Goal: Task Accomplishment & Management: Complete application form

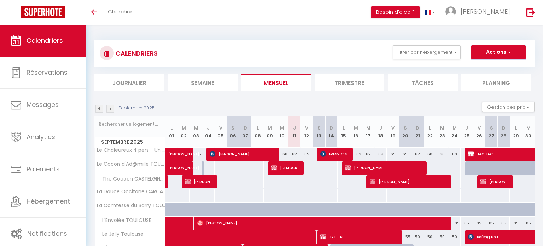
click at [496, 47] on button "Actions" at bounding box center [498, 52] width 54 height 14
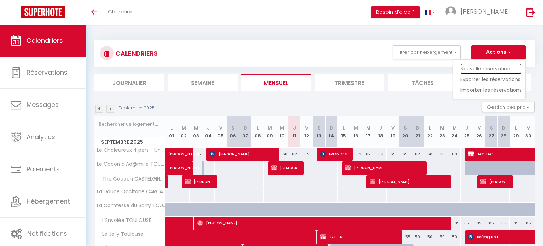
click at [493, 66] on link "Nouvelle réservation" at bounding box center [490, 68] width 61 height 11
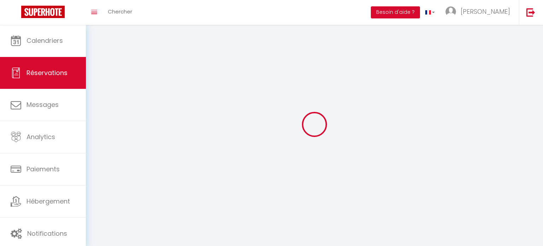
select select
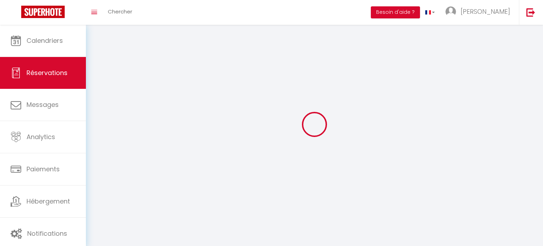
select select
checkbox input "false"
select select
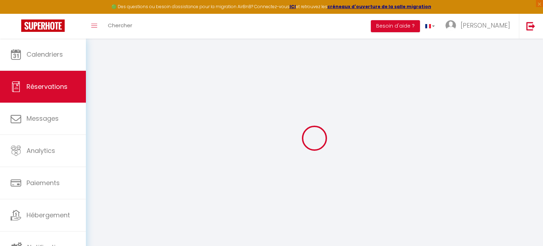
select select
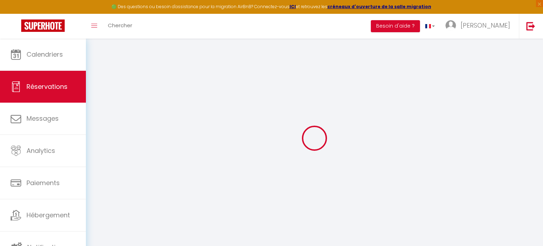
select select
checkbox input "false"
select select
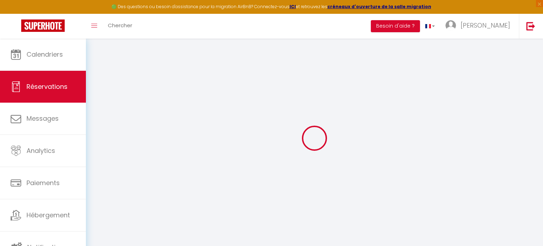
select select
checkbox input "false"
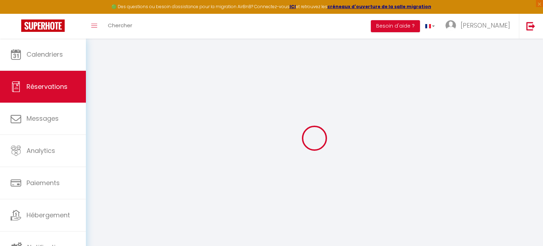
select select
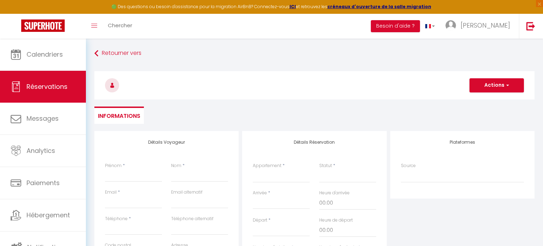
select select
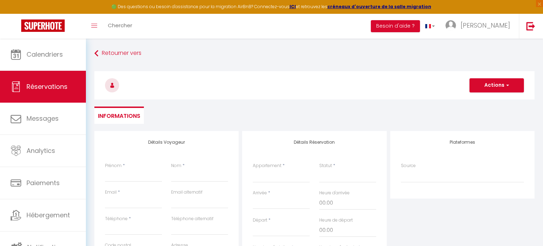
select select
checkbox input "false"
click at [114, 175] on input "Prénom" at bounding box center [133, 175] width 57 height 13
type input "J"
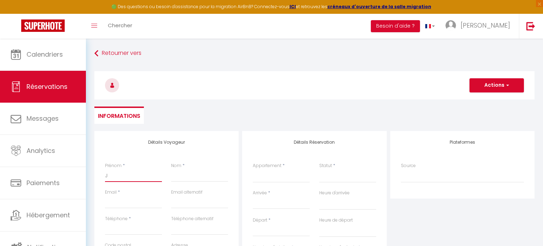
select select
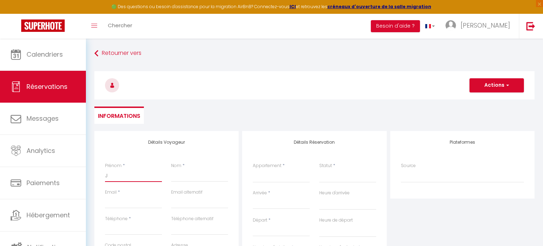
select select
checkbox input "false"
type input "[PERSON_NAME]"
select select
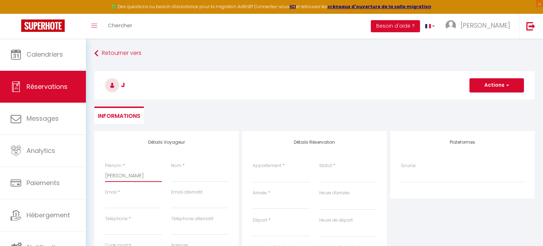
select select
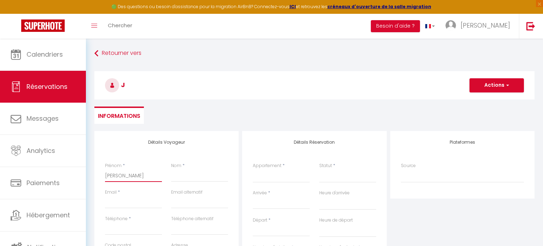
select select
checkbox input "false"
type input "JAC"
select select
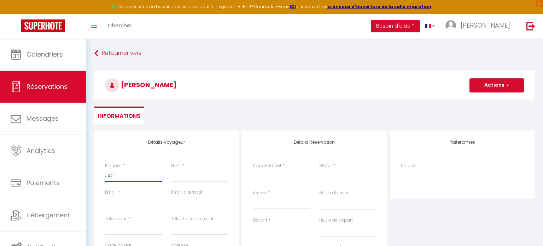
select select
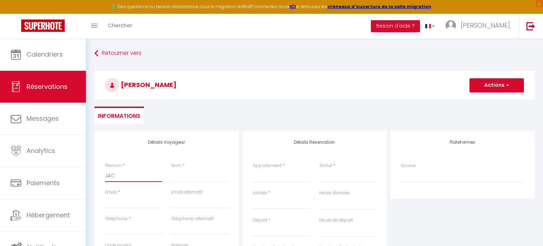
checkbox input "false"
type input "JAC"
type input "J"
select select
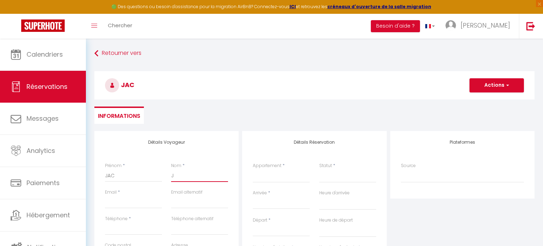
select select
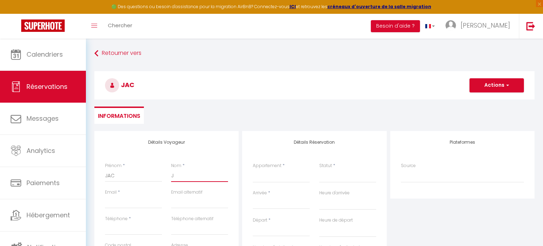
checkbox input "false"
type input "[PERSON_NAME]"
select select
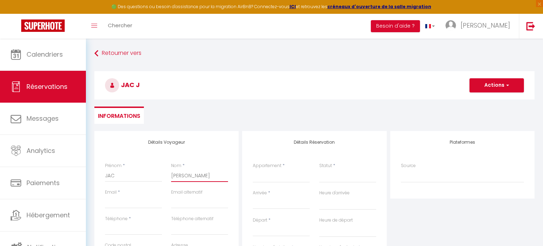
select select
checkbox input "false"
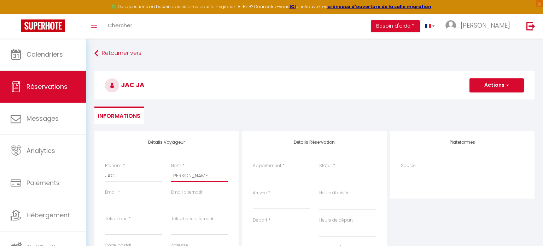
type input "JAC"
select select
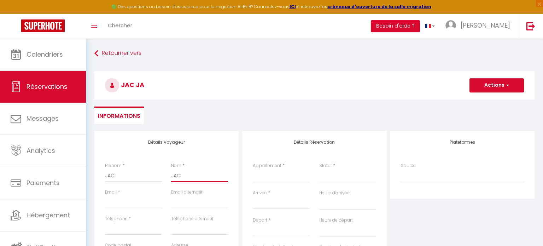
select select
checkbox input "false"
type input "JAC"
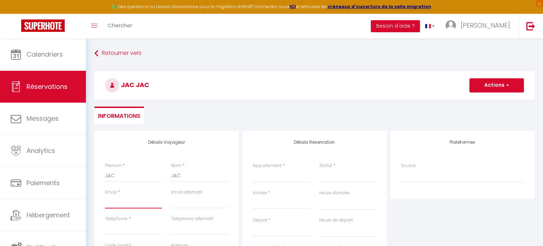
click at [139, 201] on input "Email client" at bounding box center [133, 201] width 57 height 13
type input "i"
select select
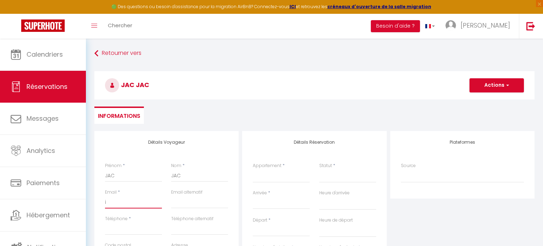
select select
checkbox input "false"
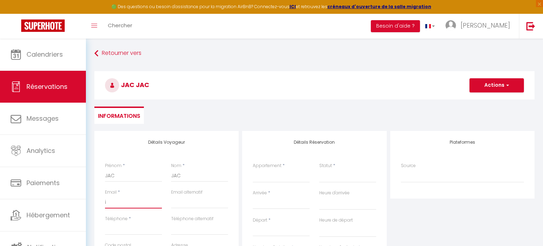
type input "in"
select select
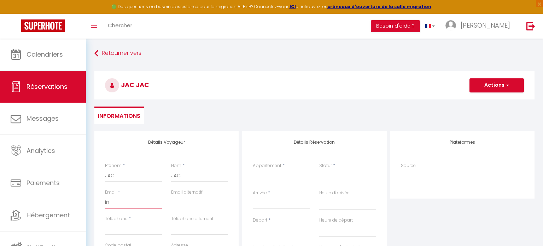
select select
checkbox input "false"
type input "ind"
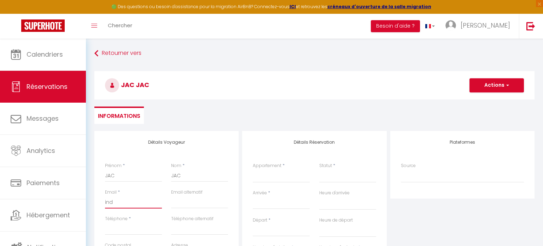
select select
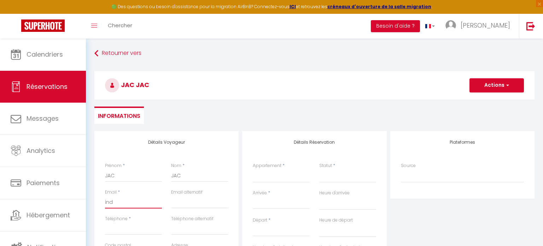
select select
checkbox input "false"
type input "indi"
select select
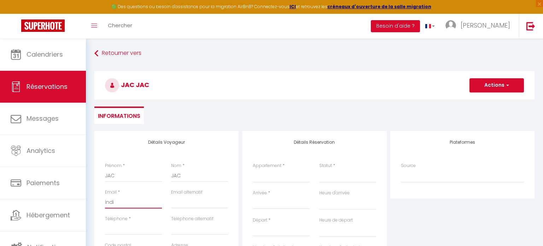
select select
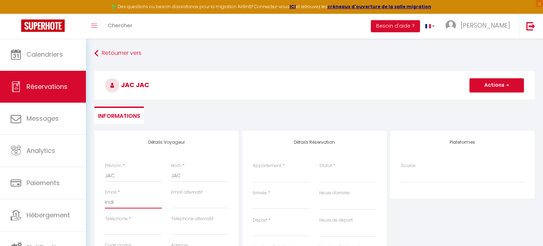
select select
checkbox input "false"
type input "indis"
select select
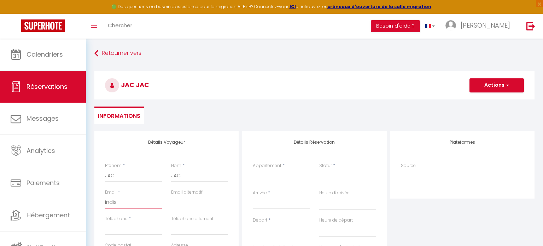
select select
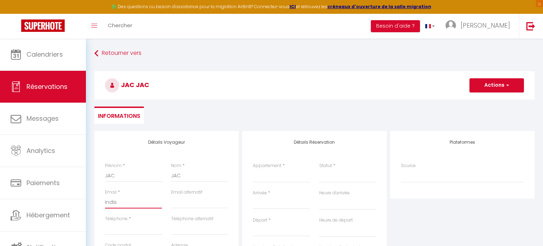
checkbox input "false"
type input "indisp"
select select
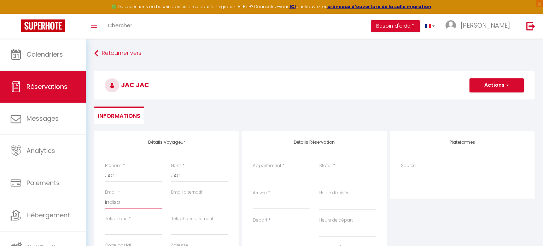
select select
checkbox input "false"
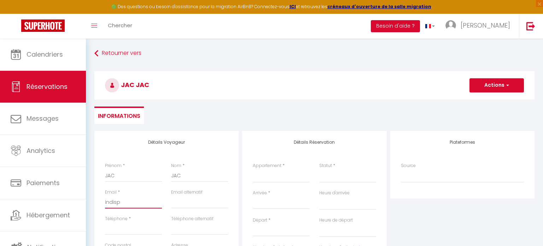
type input "indispo"
select select
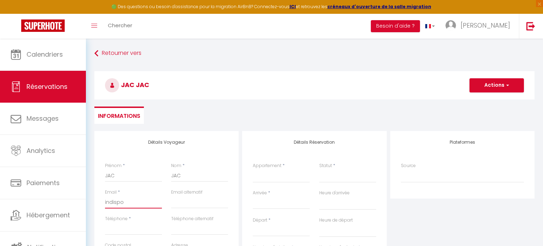
select select
checkbox input "false"
type input "indispo@"
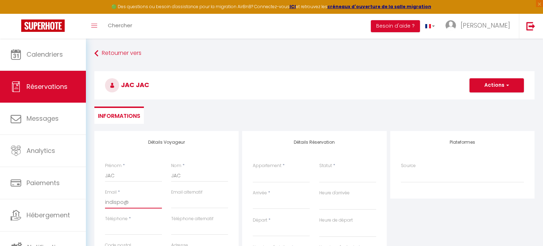
select select
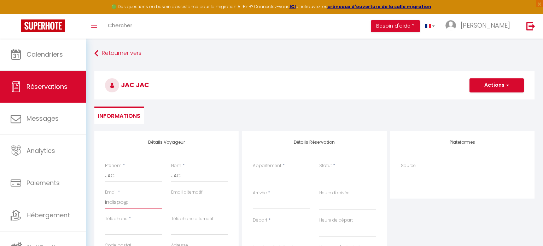
select select
checkbox input "false"
type input "indispo@j"
select select
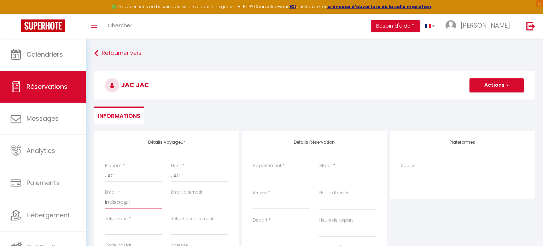
select select
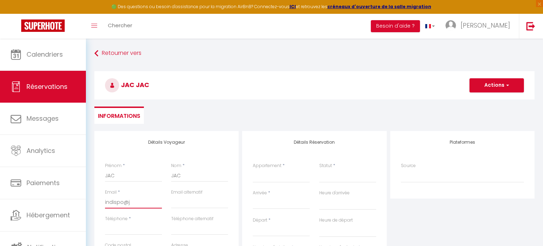
select select
checkbox input "false"
type input "indispo@ja"
select select
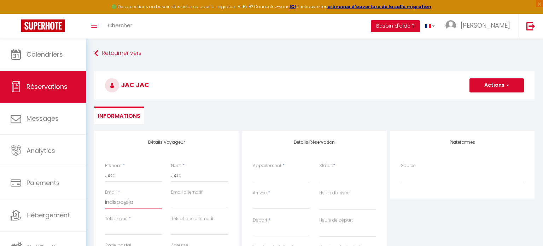
select select
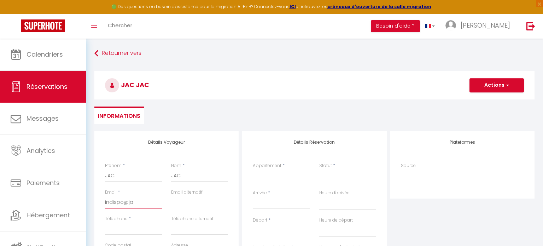
checkbox input "false"
type input "indispo@jaf"
select select
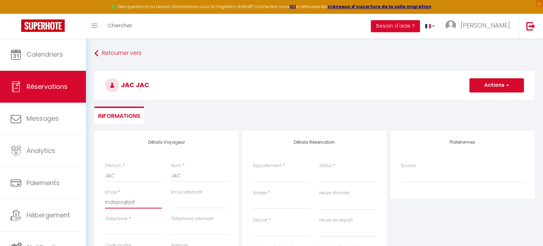
select select
checkbox input "false"
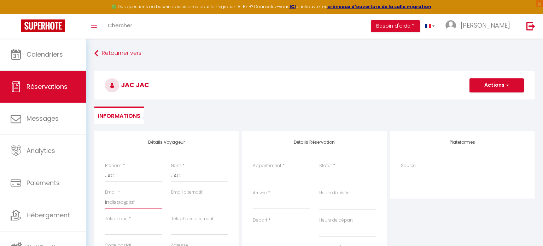
type input "indispo@jaff"
select select
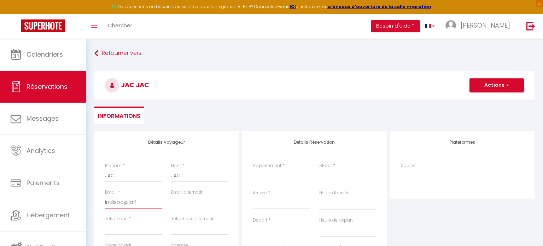
select select
checkbox input "false"
type input "indispo@jaffi"
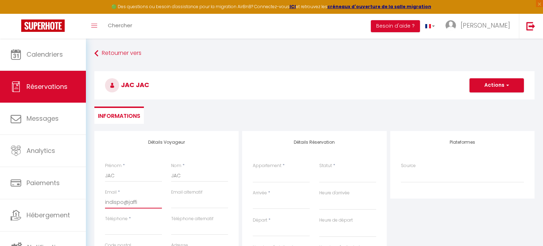
select select
click at [114, 230] on input "Téléphone" at bounding box center [133, 228] width 57 height 13
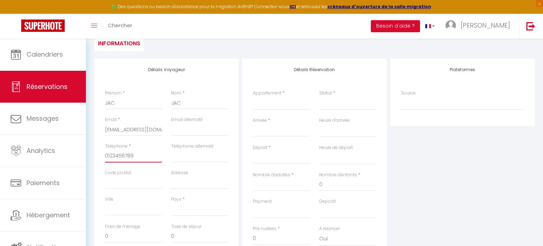
scroll to position [9, 0]
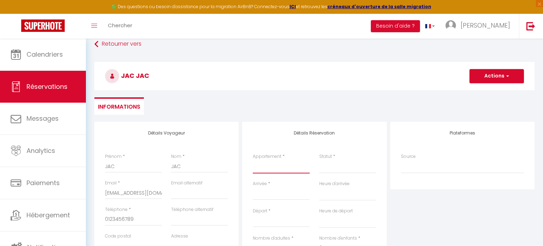
click at [288, 166] on select "Le Chaleureux 4 pers - Un bijou de Toulouse - So Cozy Le Cocon 4 Pers - Neuf et…" at bounding box center [281, 166] width 57 height 13
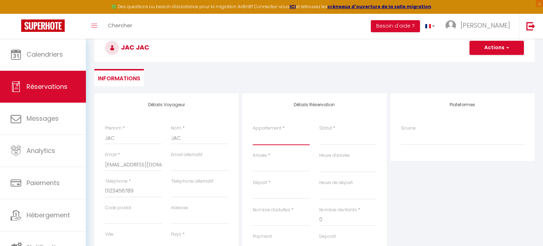
scroll to position [41, 0]
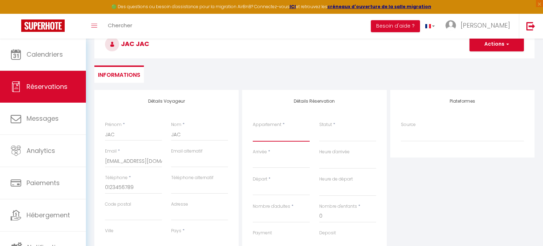
click at [280, 134] on select "Le Chaleureux 4 pers - Un bijou de Toulouse - So Cozy Le Cocon 4 Pers - Neuf et…" at bounding box center [281, 134] width 57 height 13
click at [253, 128] on select "Le Chaleureux 4 pers - Un bijou de Toulouse - So Cozy Le Cocon 4 Pers - Neuf et…" at bounding box center [281, 134] width 57 height 13
click at [341, 136] on select "Confirmé Non Confirmé [PERSON_NAME] par le voyageur No Show Request" at bounding box center [347, 134] width 57 height 13
click at [331, 139] on select "Confirmé Non Confirmé [PERSON_NAME] par le voyageur No Show Request" at bounding box center [347, 134] width 57 height 13
click at [320, 137] on select "Confirmé Non Confirmé [PERSON_NAME] par le voyageur No Show Request" at bounding box center [347, 134] width 57 height 13
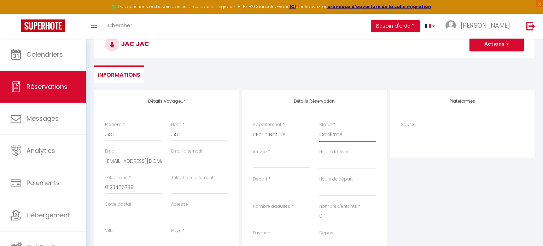
click at [319, 128] on select "Confirmé Non Confirmé [PERSON_NAME] par le voyageur No Show Request" at bounding box center [347, 134] width 57 height 13
click at [269, 164] on input "Arrivée" at bounding box center [281, 162] width 57 height 9
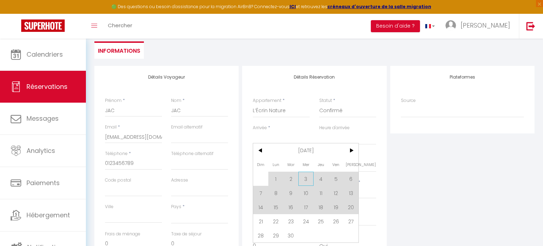
scroll to position [68, 0]
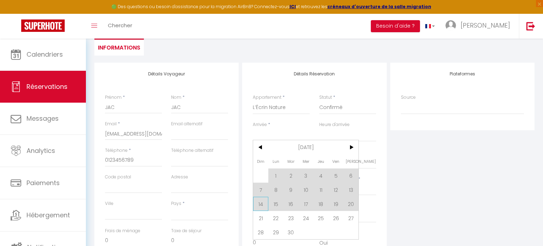
click at [260, 202] on span "14" at bounding box center [260, 203] width 15 height 14
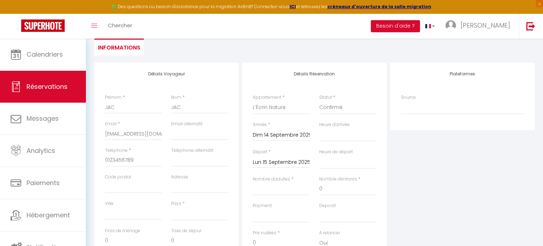
click at [276, 164] on input "Lun 15 Septembre 2025" at bounding box center [281, 162] width 57 height 9
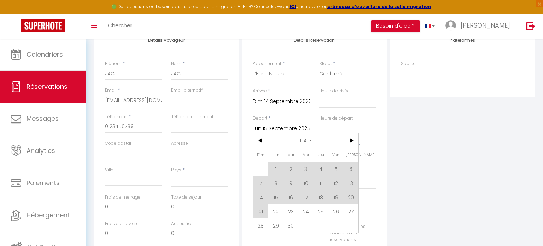
scroll to position [103, 0]
click at [259, 209] on span "21" at bounding box center [260, 209] width 15 height 14
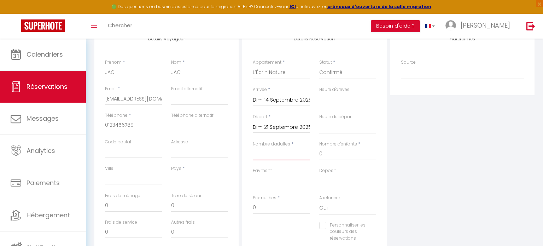
click at [282, 153] on input "Nombre d'adultes" at bounding box center [281, 153] width 57 height 13
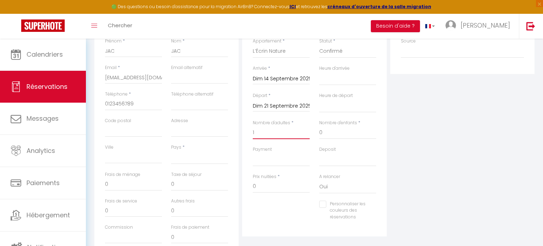
scroll to position [122, 0]
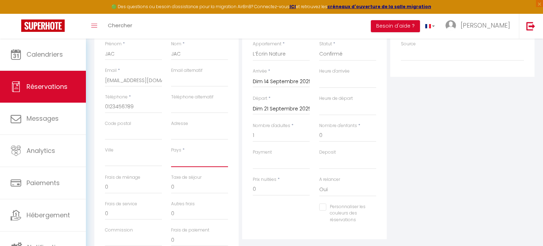
click at [183, 162] on select "[GEOGRAPHIC_DATA] [GEOGRAPHIC_DATA] [GEOGRAPHIC_DATA] [GEOGRAPHIC_DATA] [GEOGRA…" at bounding box center [199, 159] width 57 height 13
click at [171, 153] on select "[GEOGRAPHIC_DATA] [GEOGRAPHIC_DATA] [GEOGRAPHIC_DATA] [GEOGRAPHIC_DATA] [GEOGRA…" at bounding box center [199, 159] width 57 height 13
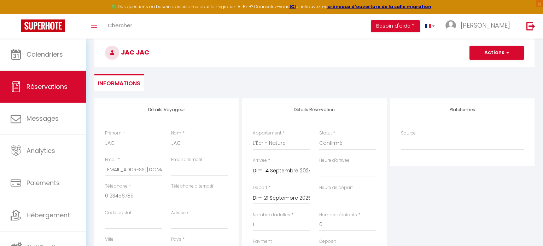
scroll to position [0, 0]
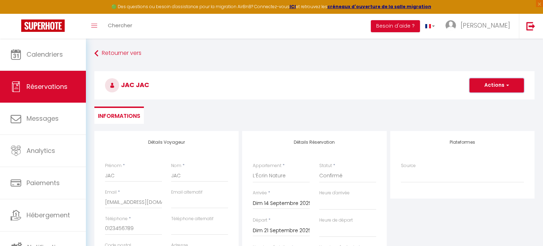
click at [492, 84] on button "Actions" at bounding box center [496, 85] width 54 height 14
click at [495, 98] on link "Enregistrer" at bounding box center [489, 100] width 56 height 9
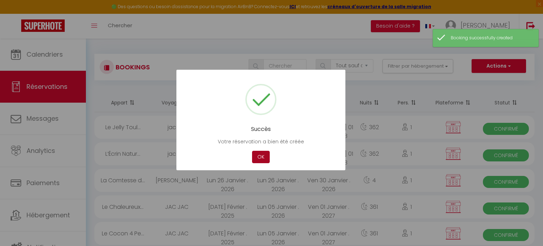
click at [258, 157] on button "OK" at bounding box center [261, 157] width 18 height 12
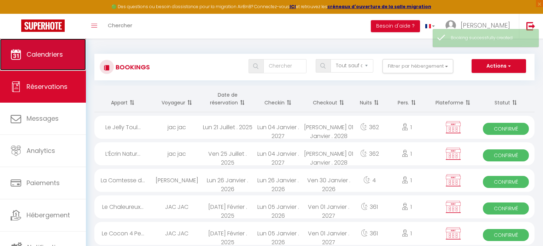
click at [37, 46] on link "Calendriers" at bounding box center [43, 55] width 86 height 32
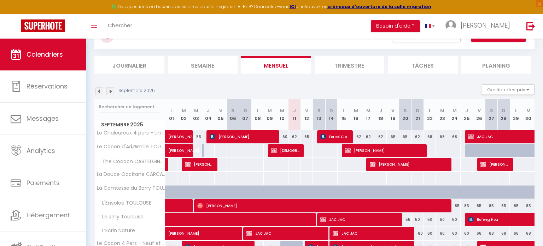
scroll to position [68, 0]
